Goal: Task Accomplishment & Management: Use online tool/utility

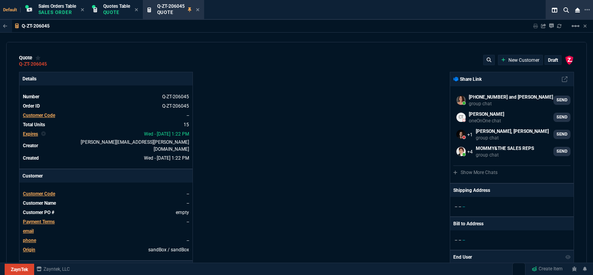
select select "12: [PERSON_NAME]"
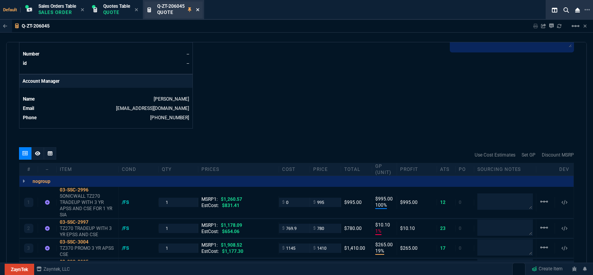
click at [199, 8] on icon at bounding box center [197, 9] width 3 height 5
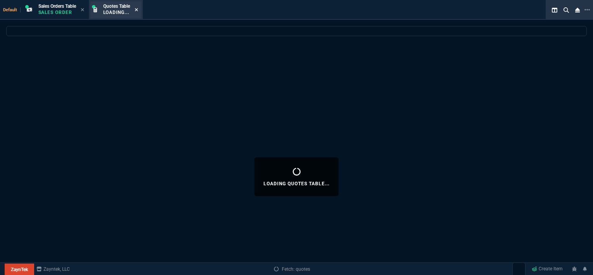
click at [138, 9] on icon at bounding box center [136, 9] width 3 height 3
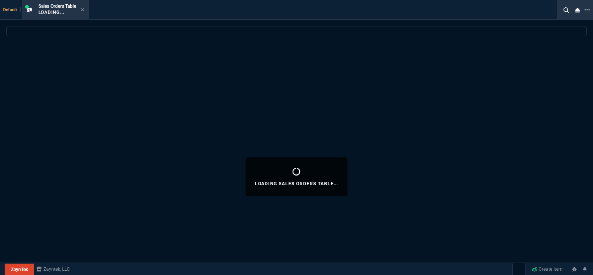
select select
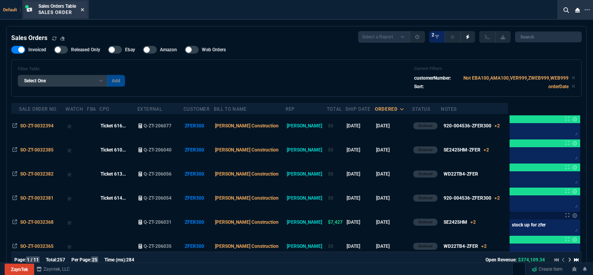
click at [84, 9] on icon at bounding box center [82, 9] width 3 height 5
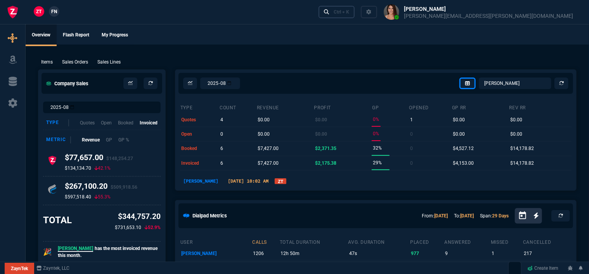
click at [355, 7] on link "Ctrl + K" at bounding box center [337, 12] width 36 height 12
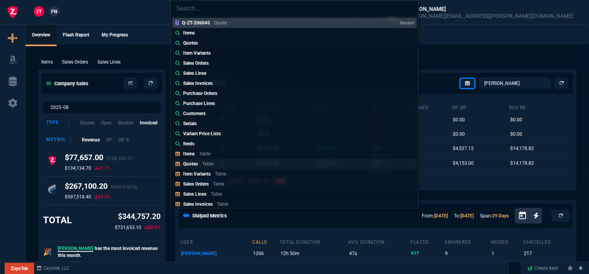
click at [225, 165] on link "Quotes Table" at bounding box center [294, 164] width 244 height 10
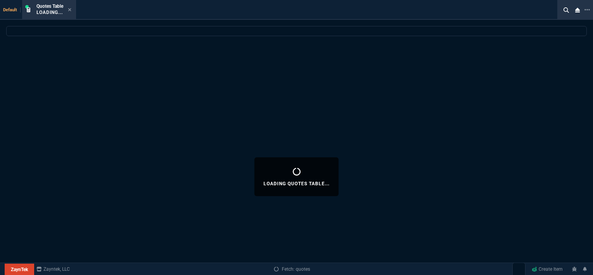
select select
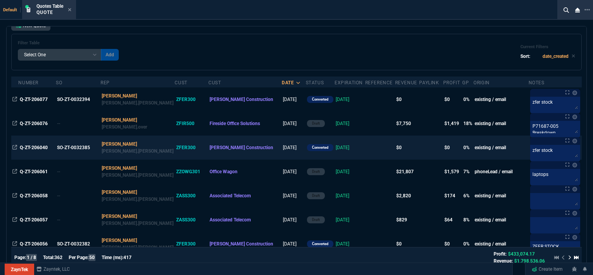
scroll to position [116, 0]
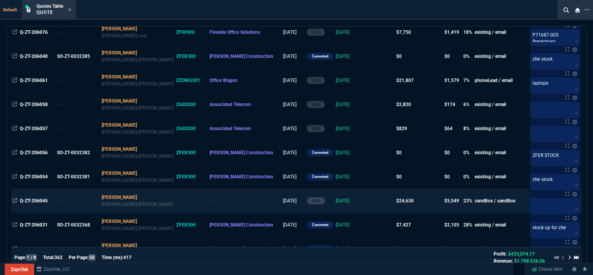
click at [365, 200] on td at bounding box center [380, 201] width 30 height 24
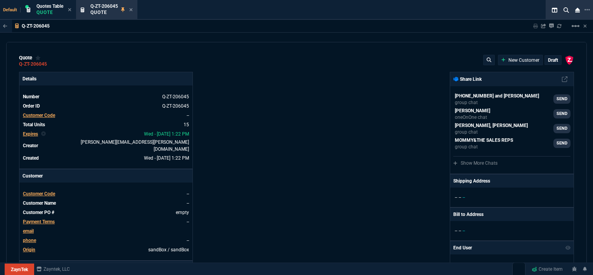
type input "100"
type input "995"
type input "10"
type input "19"
type input "265"
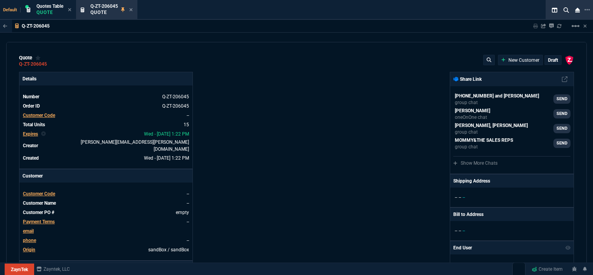
type input "18"
type input "211"
type input "100"
type input "2085"
type input "100"
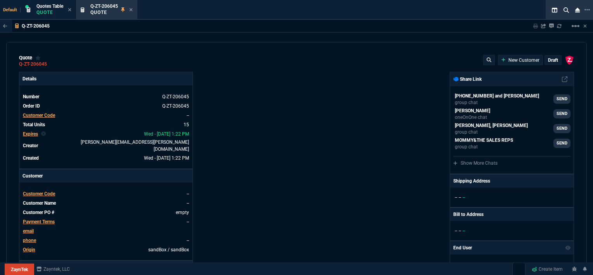
type input "1665"
type input "8"
type input "209"
type input "20"
type input "715"
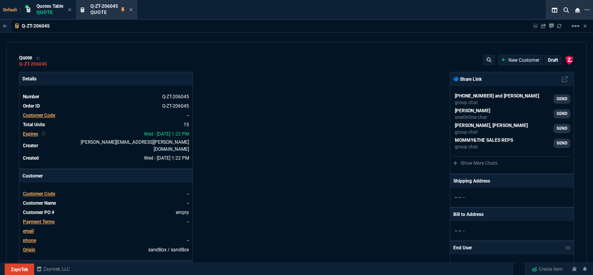
type input "3"
type input "12"
type input "11"
type input "88"
type input "2"
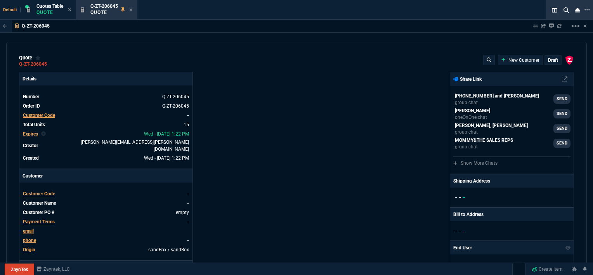
type input "33"
type input "10"
type input "121"
type input "3"
type input "75"
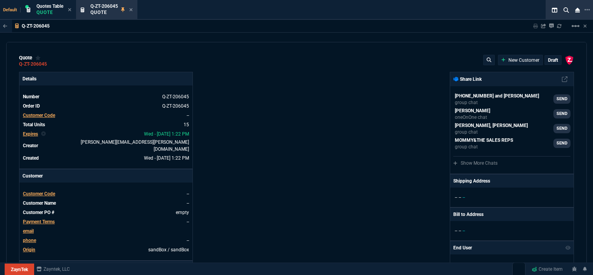
type input "2"
type input "59"
type input "0"
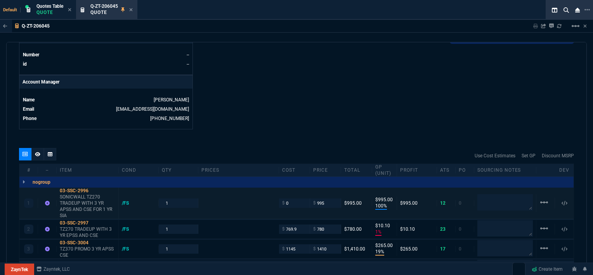
type input "1260.57"
type input "21"
type input "1178.09"
type input "34"
type input "1908.52"
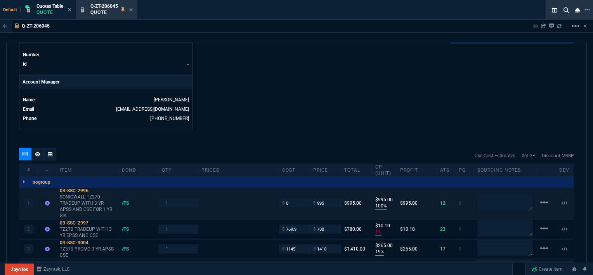
type input "26"
type input "1746.35"
type input "34"
type input "2844.07"
type input "27"
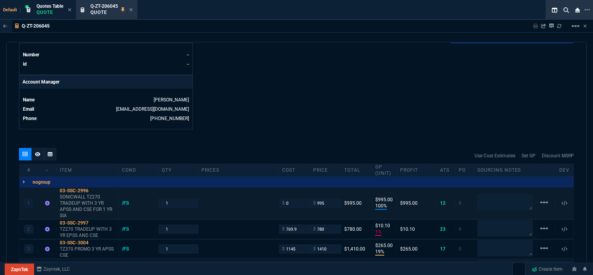
type input "2494.8"
type input "33"
type input "3548.15"
type input "29"
type input "4041.58"
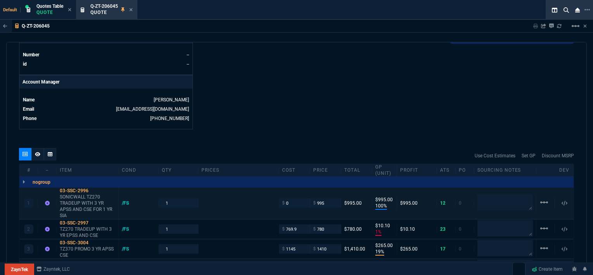
type input "10"
type input "699"
type input "33"
type input "1049"
type input "26"
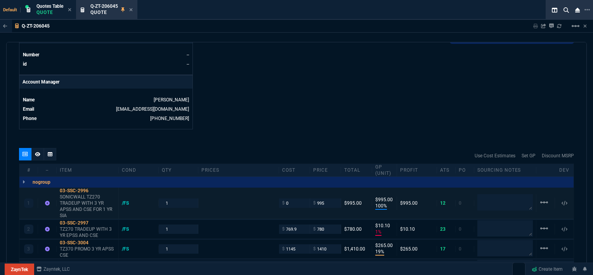
type input "1999"
type input "33"
type input "1649"
type input "27"
type input "4352.04"
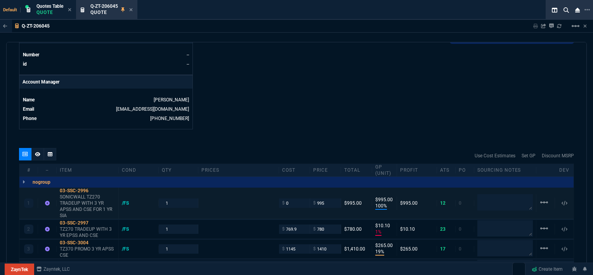
type input "33"
type input "4964.65"
type input "26"
type input "6409.36"
type input "100"
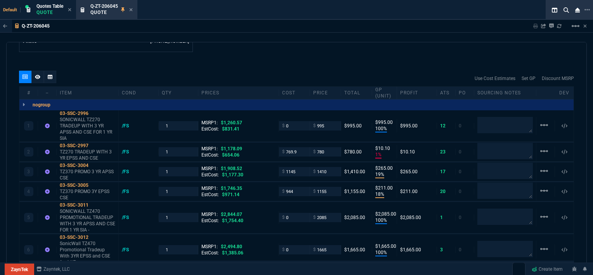
scroll to position [427, 0]
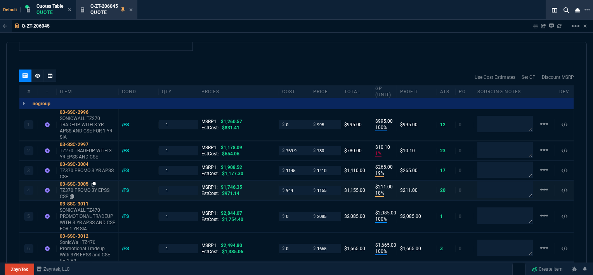
click at [94, 182] on icon at bounding box center [94, 184] width 4 height 5
